Goal: Task Accomplishment & Management: Use online tool/utility

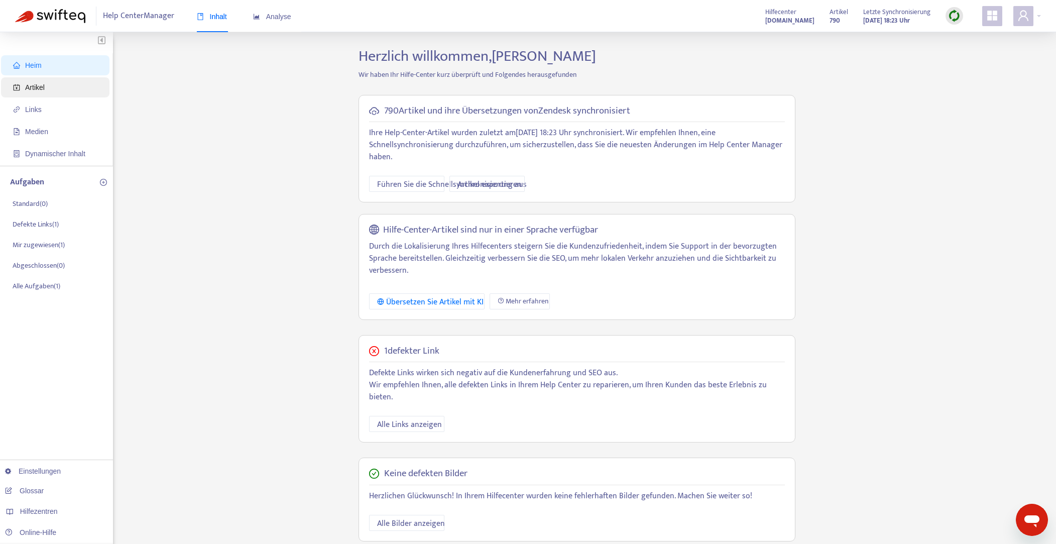
click at [36, 85] on font "Artikel" at bounding box center [35, 87] width 20 height 8
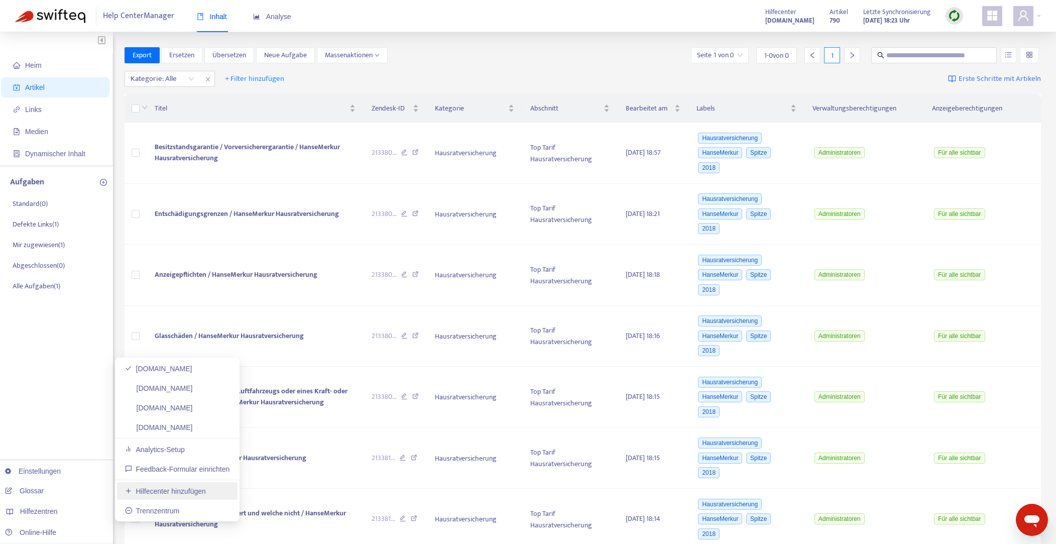
click at [137, 488] on link "Hilfecenter hinzufügen" at bounding box center [165, 491] width 81 height 8
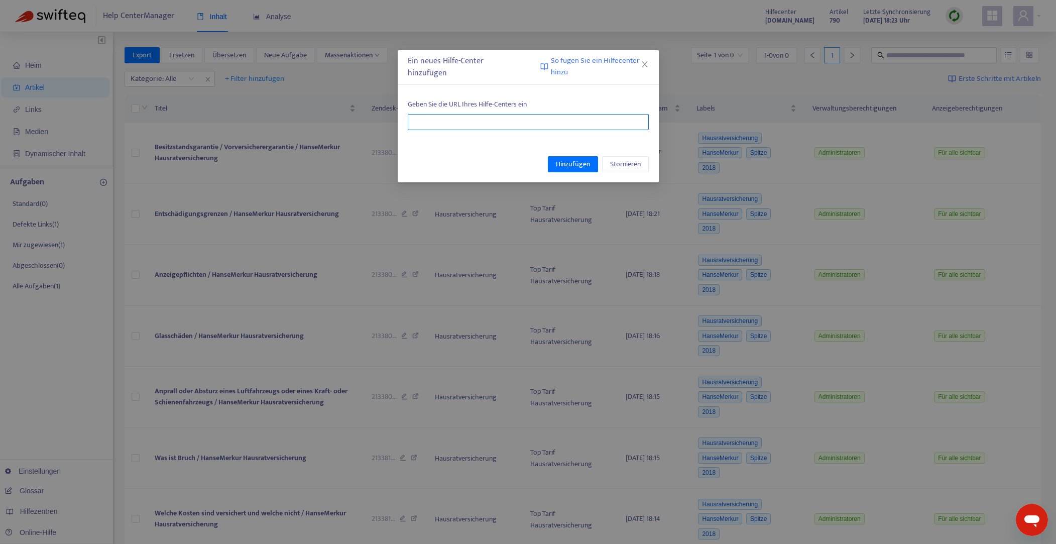
click at [425, 124] on input "text" at bounding box center [528, 122] width 241 height 16
paste input "**********"
type input "**********"
click at [565, 164] on font "Hinzufügen" at bounding box center [573, 164] width 34 height 12
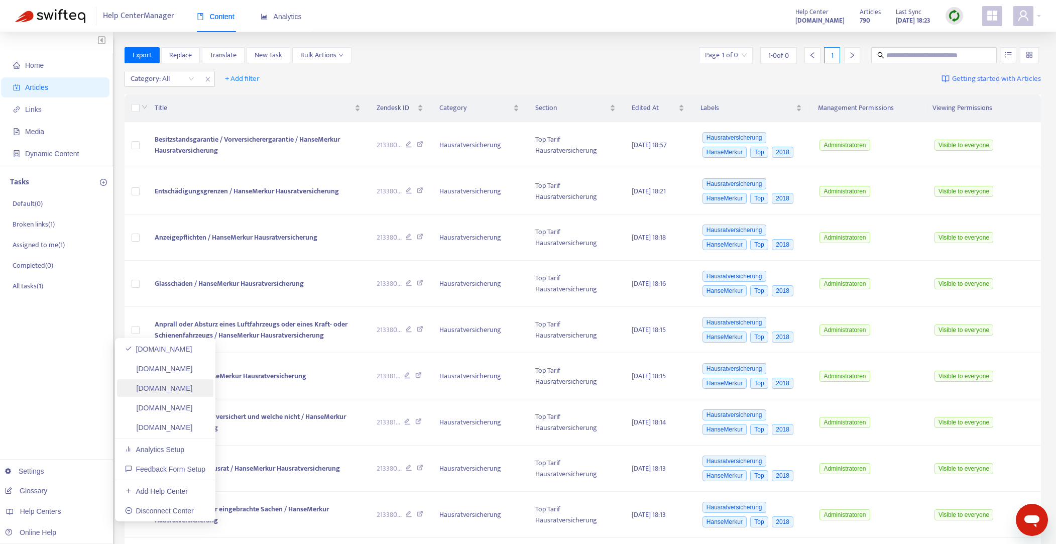
click at [186, 387] on link "versicherungen.finanzleser.de" at bounding box center [159, 388] width 68 height 8
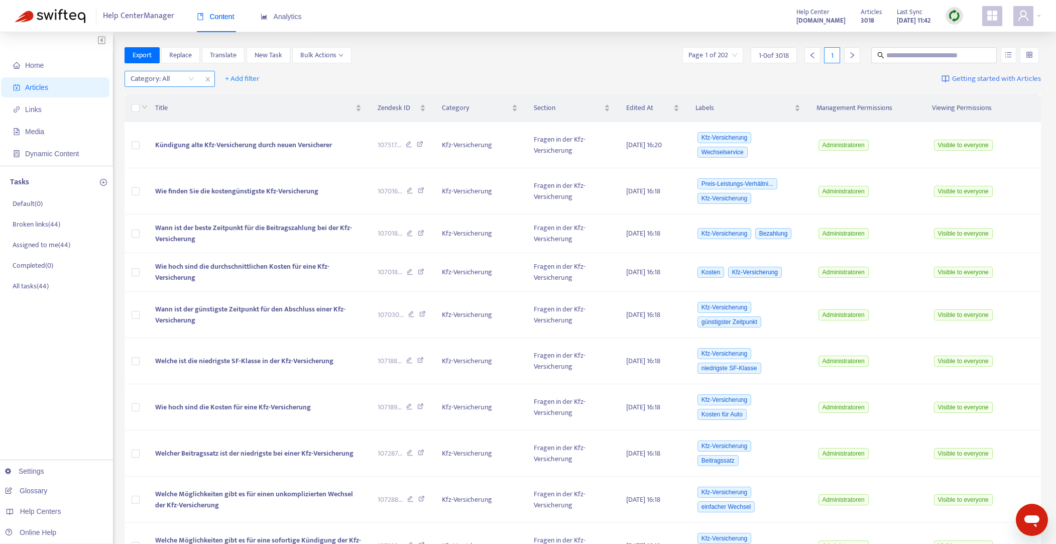
click at [189, 76] on div "Category: All" at bounding box center [162, 78] width 75 height 15
click at [345, 79] on div "Category: All + Add filter Getting started with Articles" at bounding box center [583, 79] width 917 height 24
click at [191, 78] on div "Category: All" at bounding box center [162, 78] width 75 height 15
click at [207, 80] on icon "close" at bounding box center [208, 79] width 6 height 6
click at [151, 77] on span "+ Add filter" at bounding box center [152, 79] width 35 height 12
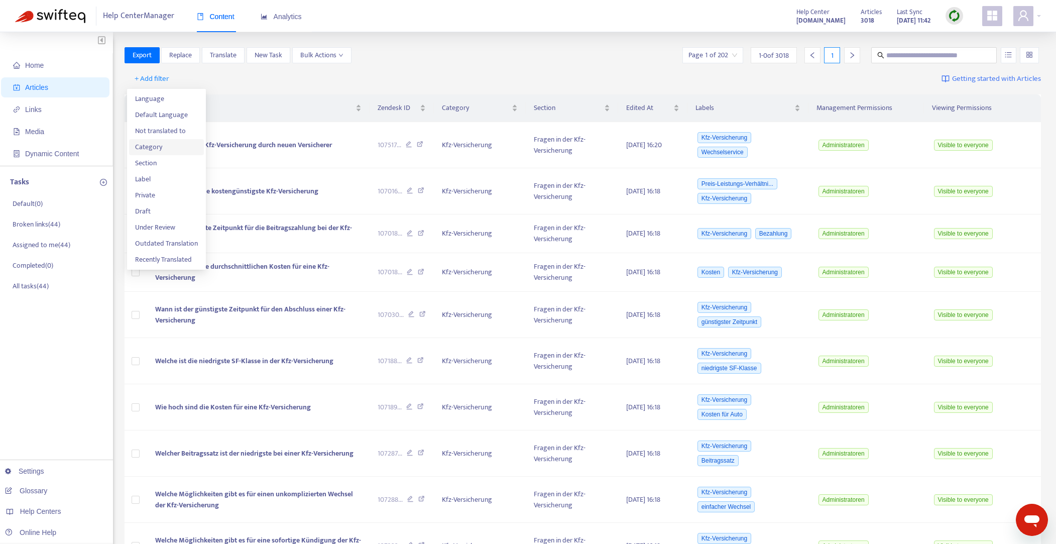
click at [153, 146] on span "Category" at bounding box center [166, 147] width 63 height 11
click at [193, 79] on div "Category: All" at bounding box center [162, 78] width 75 height 15
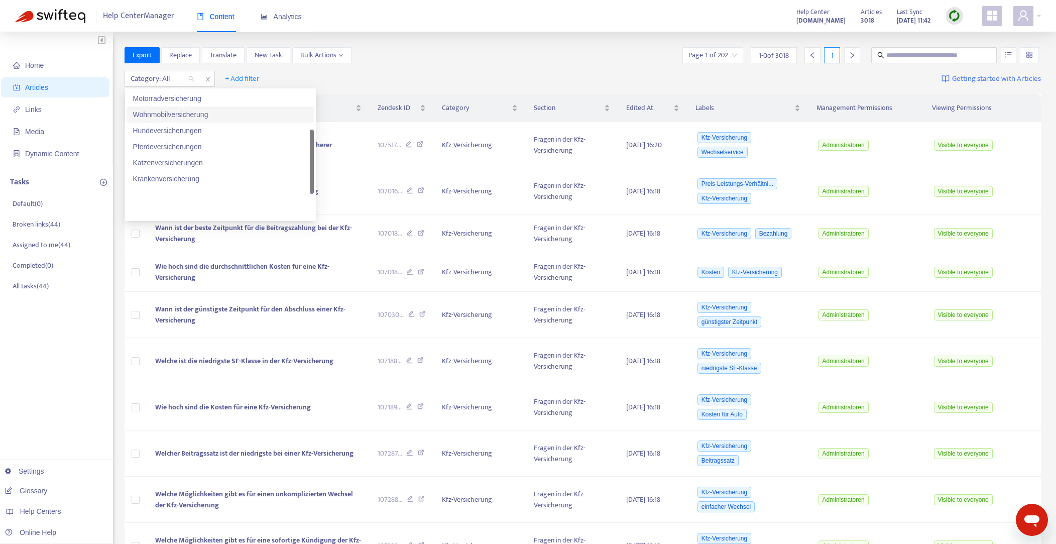
scroll to position [177, 0]
click at [156, 210] on div "Anbieter" at bounding box center [220, 210] width 175 height 11
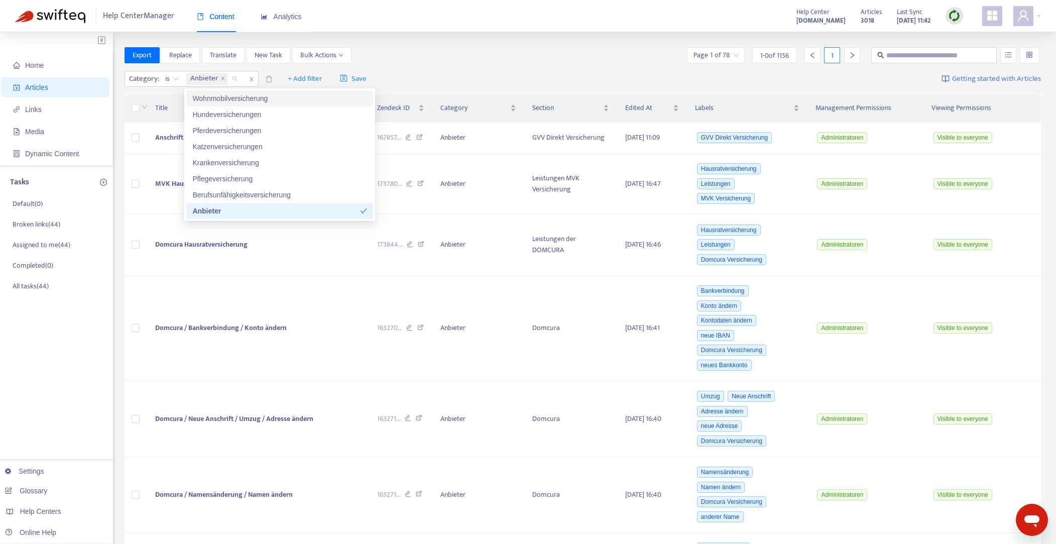
drag, startPoint x: 418, startPoint y: 69, endPoint x: 404, endPoint y: 70, distance: 13.6
click at [418, 69] on div "Category : is Anbieter + Add filter Save Getting started with Articles" at bounding box center [583, 79] width 917 height 24
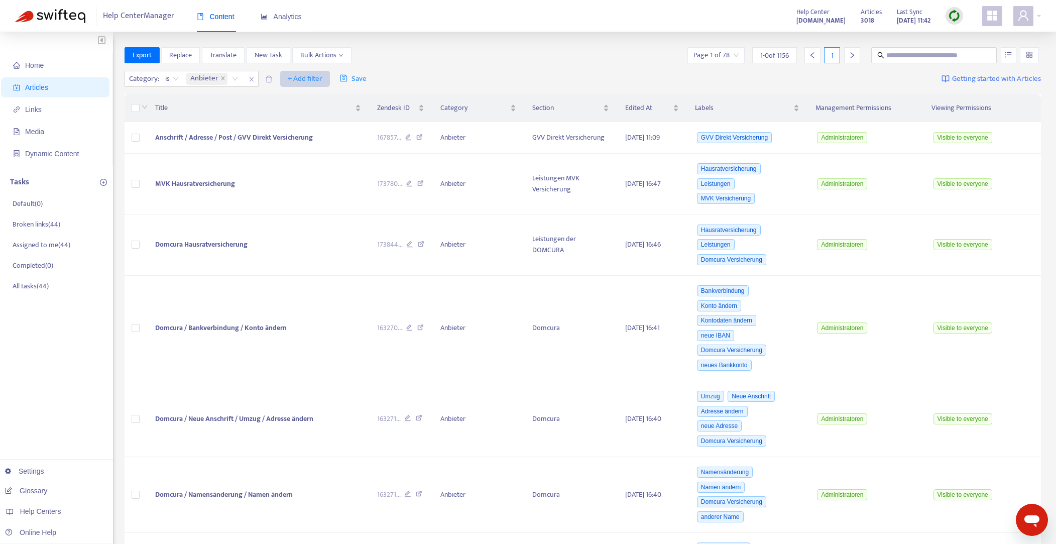
click at [316, 79] on span "+ Add filter" at bounding box center [305, 79] width 35 height 12
click at [301, 147] on span "Section" at bounding box center [319, 147] width 63 height 11
click at [325, 77] on div "Section: All" at bounding box center [299, 78] width 75 height 15
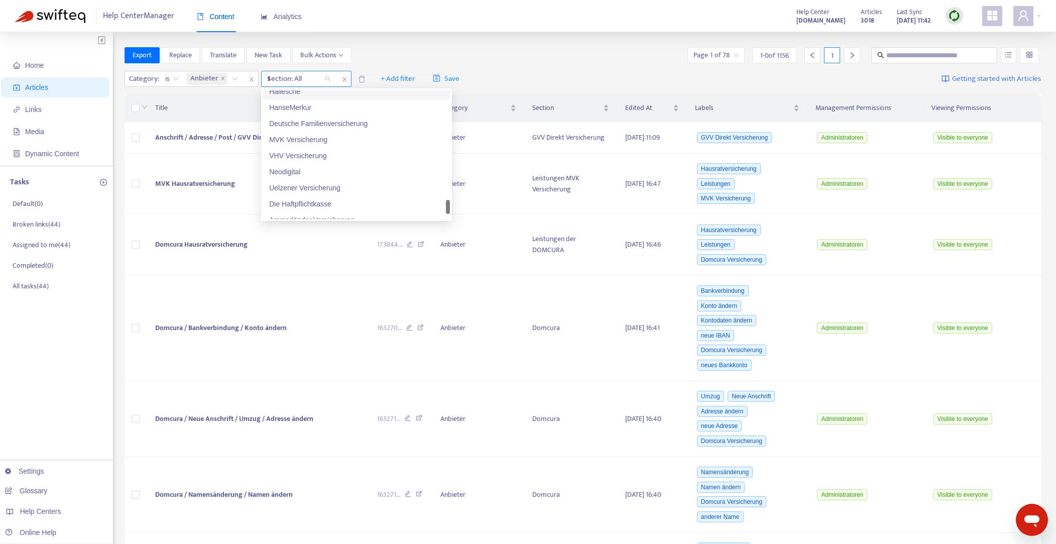
scroll to position [466, 0]
type input "*"
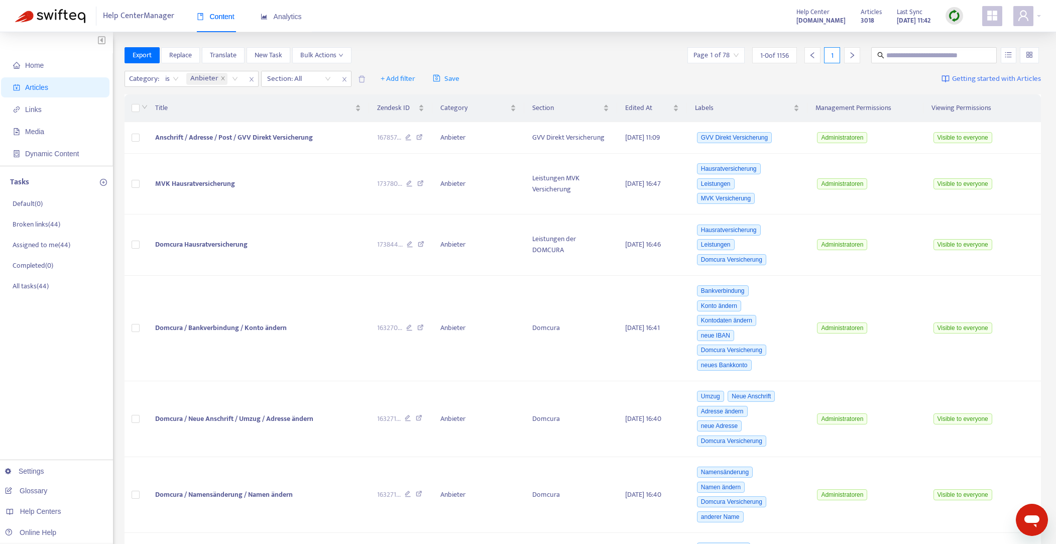
click at [518, 63] on div "Export Replace Translate New Task Bulk Actions Page 1 of 78 1 - 0 of 1156 1" at bounding box center [583, 55] width 917 height 16
